Goal: Task Accomplishment & Management: Complete application form

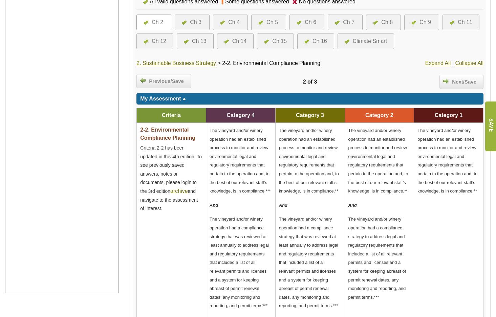
click at [312, 21] on div "Ch 6" at bounding box center [310, 22] width 12 height 8
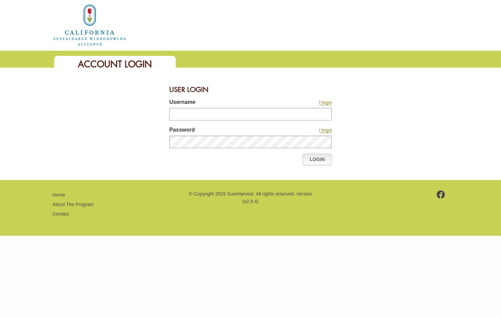
type input "*******"
click at [312, 156] on link "Login" at bounding box center [316, 160] width 29 height 12
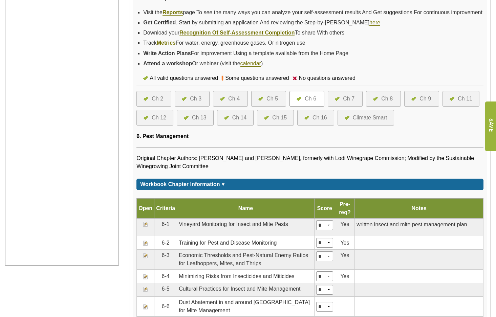
scroll to position [87, 0]
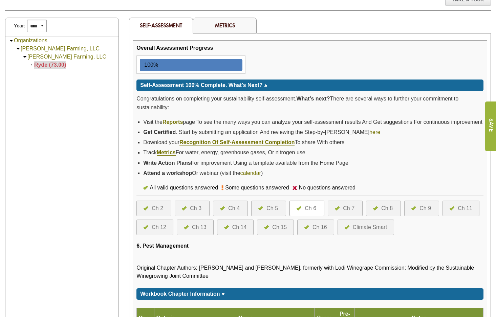
click at [160, 212] on div "Ch 2" at bounding box center [158, 208] width 12 height 8
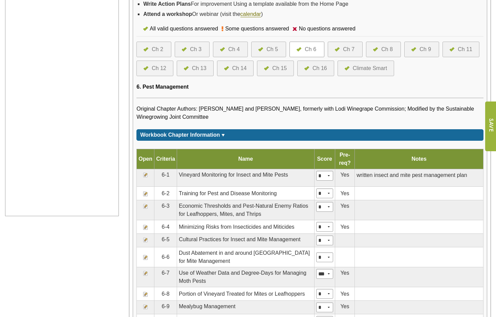
scroll to position [189, 0]
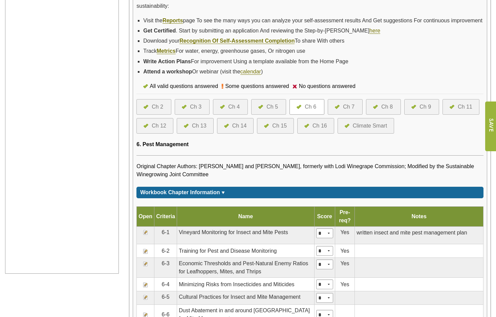
click at [155, 115] on div "Ch 2" at bounding box center [153, 107] width 35 height 16
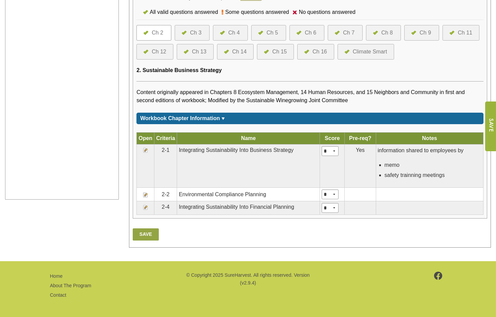
scroll to position [273, 0]
click at [147, 195] on img at bounding box center [145, 194] width 5 height 5
